Goal: Information Seeking & Learning: Learn about a topic

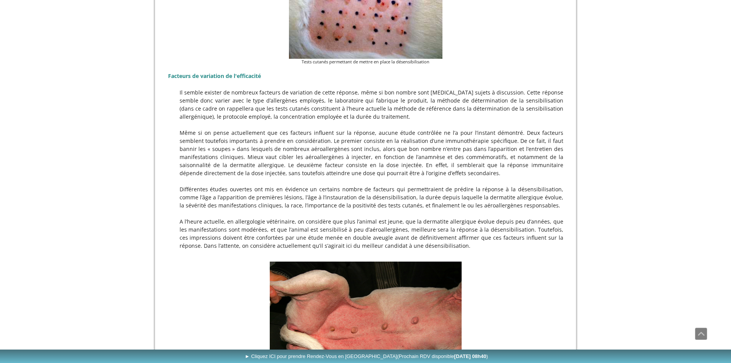
scroll to position [433, 0]
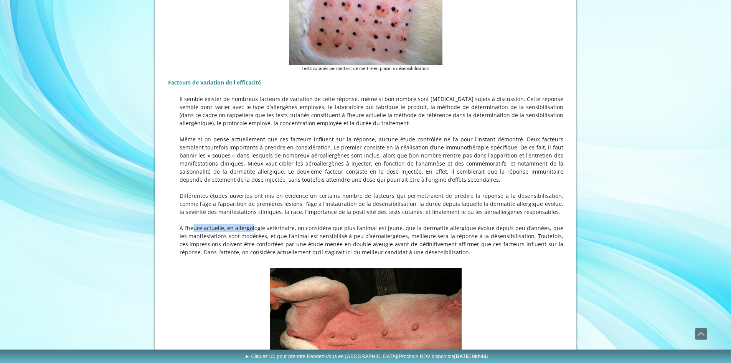
drag, startPoint x: 182, startPoint y: 229, endPoint x: 240, endPoint y: 228, distance: 57.2
click at [240, 228] on p "A l’heure actuelle, en allergologie vétérinaire, on considère que plus l’animal…" at bounding box center [365, 240] width 395 height 32
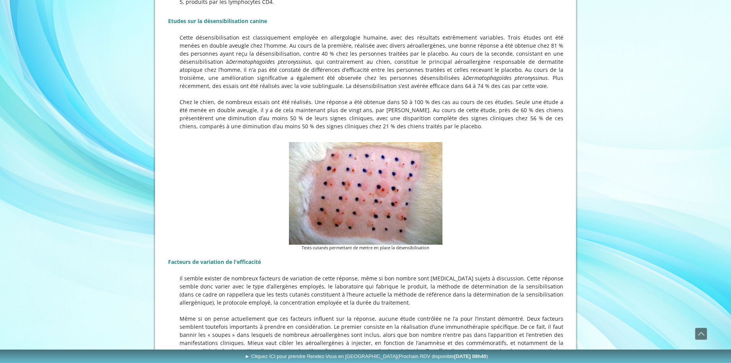
scroll to position [202, 0]
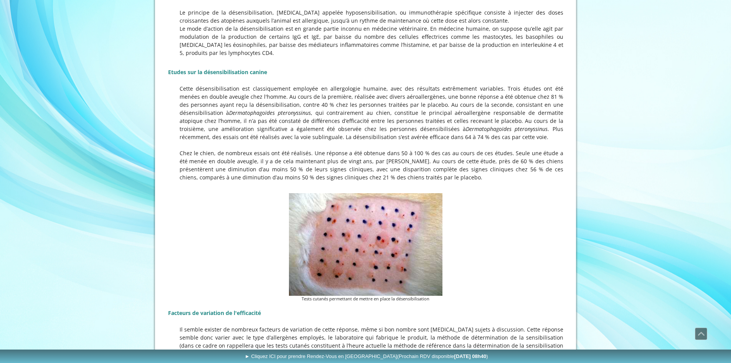
click at [198, 85] on div "La désensibilisation chez le chien : Un traitement étiologique avant tout ... L…" at bounding box center [365, 85] width 399 height 213
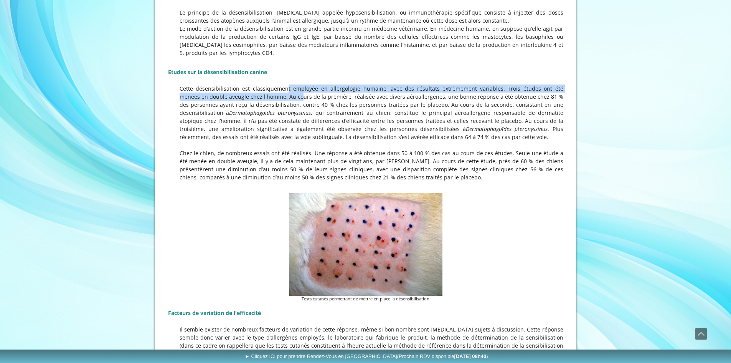
drag, startPoint x: 264, startPoint y: 92, endPoint x: 257, endPoint y: 99, distance: 10.0
click at [257, 99] on p "Cette désensibilisation est classiquement employée en allergologie humaine, ave…" at bounding box center [365, 112] width 395 height 56
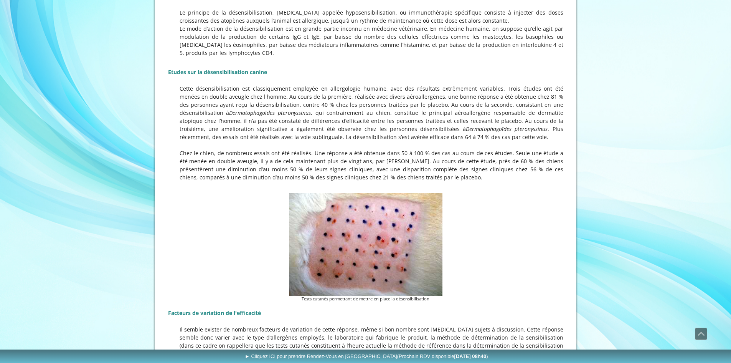
click at [251, 118] on p "Cette désensibilisation est classiquement employée en allergologie humaine, ave…" at bounding box center [365, 112] width 395 height 56
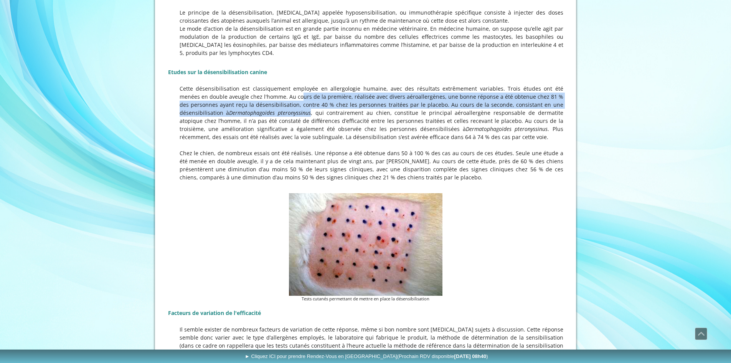
drag, startPoint x: 257, startPoint y: 95, endPoint x: 260, endPoint y: 112, distance: 17.5
click at [260, 112] on p "Cette désensibilisation est classiquement employée en allergologie humaine, ave…" at bounding box center [365, 112] width 395 height 56
click at [388, 93] on p "Cette désensibilisation est classiquement employée en allergologie humaine, ave…" at bounding box center [365, 112] width 395 height 56
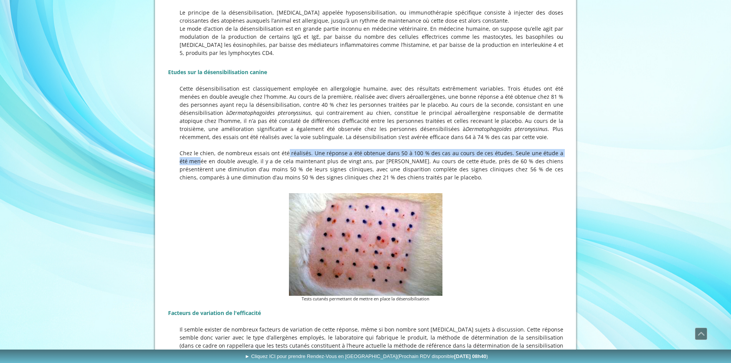
drag, startPoint x: 275, startPoint y: 155, endPoint x: 562, endPoint y: 154, distance: 286.7
click at [562, 154] on p "Chez le chien, de nombreux essais ont été réalisés. Une réponse a été obtenue d…" at bounding box center [365, 165] width 395 height 32
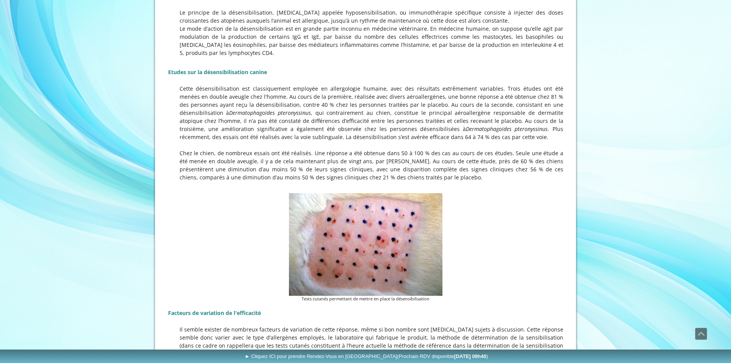
click at [523, 162] on p "Chez le chien, de nombreux essais ont été réalisés. Une réponse a été obtenue d…" at bounding box center [365, 165] width 395 height 32
